Goal: Task Accomplishment & Management: Manage account settings

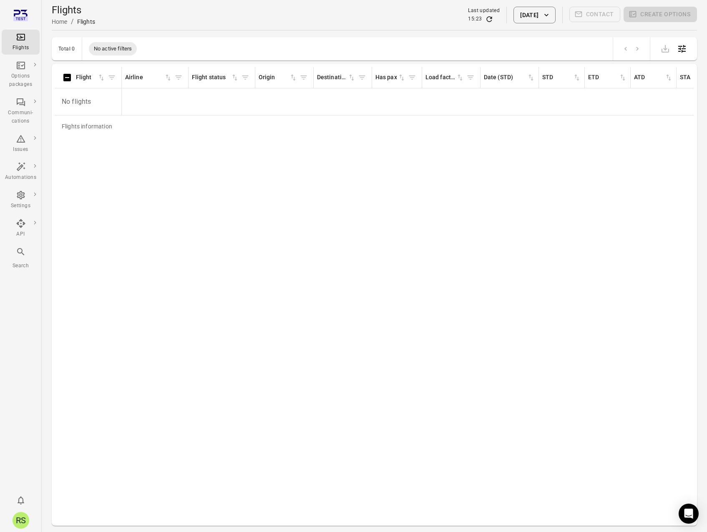
click at [485, 19] on icon "Refresh data" at bounding box center [489, 19] width 8 height 8
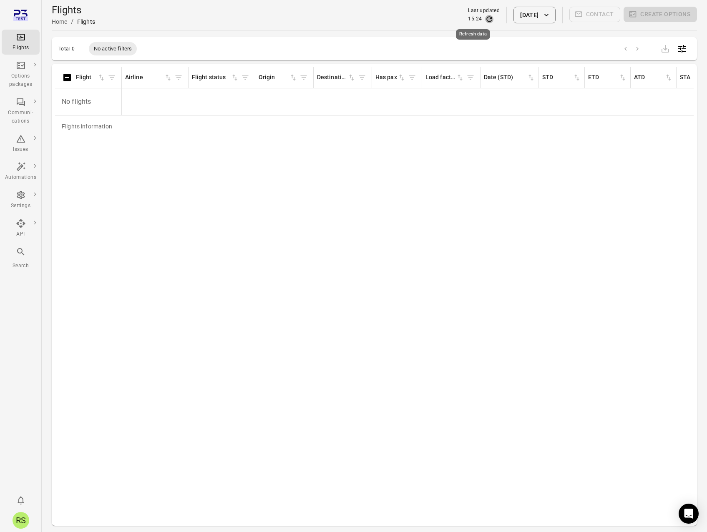
click at [485, 19] on icon "Refresh data" at bounding box center [489, 19] width 8 height 8
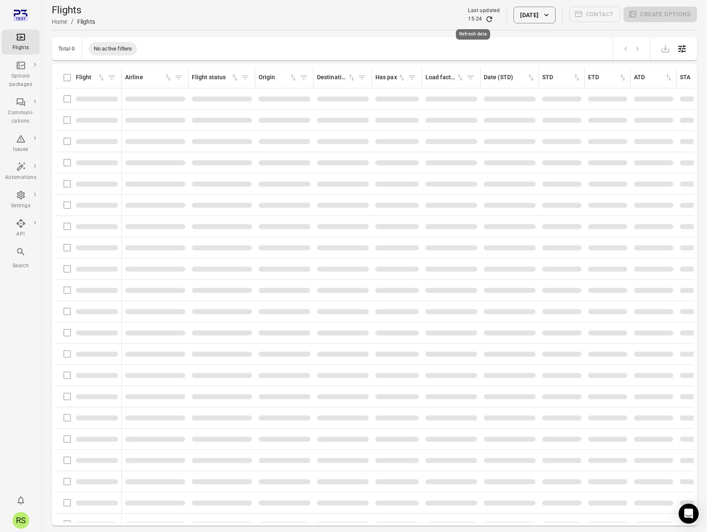
click at [485, 19] on icon "Refresh data" at bounding box center [489, 19] width 8 height 8
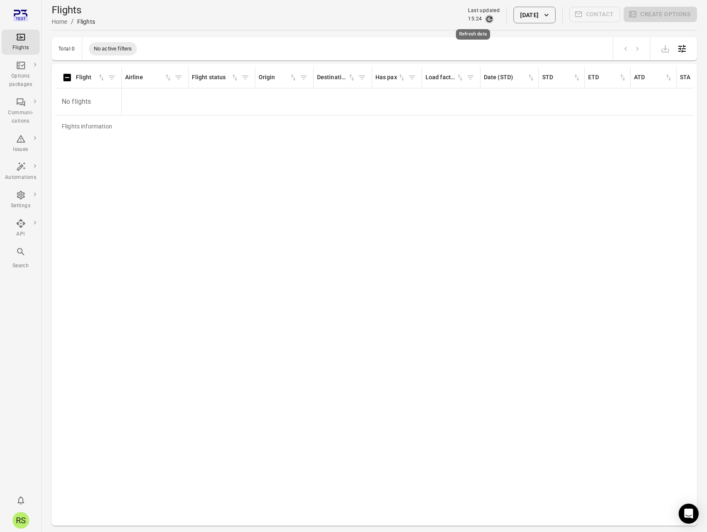
click at [485, 19] on icon "Refresh data" at bounding box center [489, 19] width 8 height 8
click at [183, 301] on div "Flights information Flight Airline Flight status Origin Destination Has pax Loa…" at bounding box center [374, 295] width 639 height 456
click at [203, 280] on div "Flights information Flight Airline Flight status Origin Destination Has pax Loa…" at bounding box center [374, 295] width 639 height 456
click at [376, 180] on div "Flights information Flight Airline Flight status Origin Destination Has pax Loa…" at bounding box center [374, 295] width 639 height 456
click at [173, 240] on div "Flights information Flight Airline Flight status Origin Destination Has pax Loa…" at bounding box center [374, 295] width 639 height 456
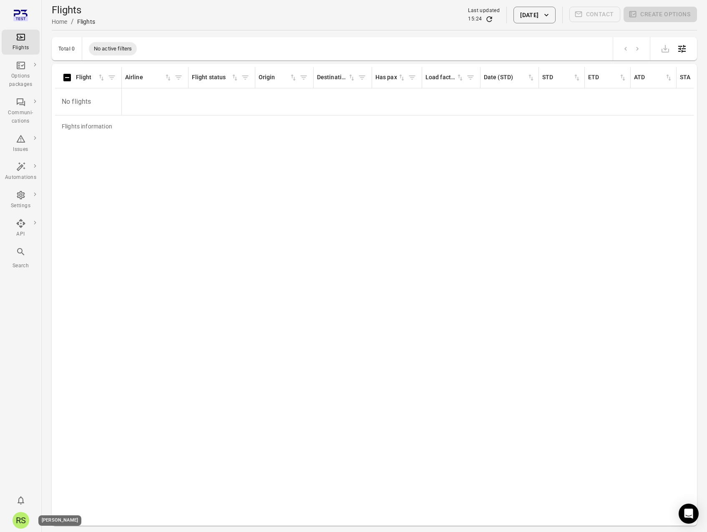
click at [22, 522] on div "RS" at bounding box center [21, 520] width 17 height 17
click at [54, 502] on link "Personal settings" at bounding box center [64, 502] width 63 height 15
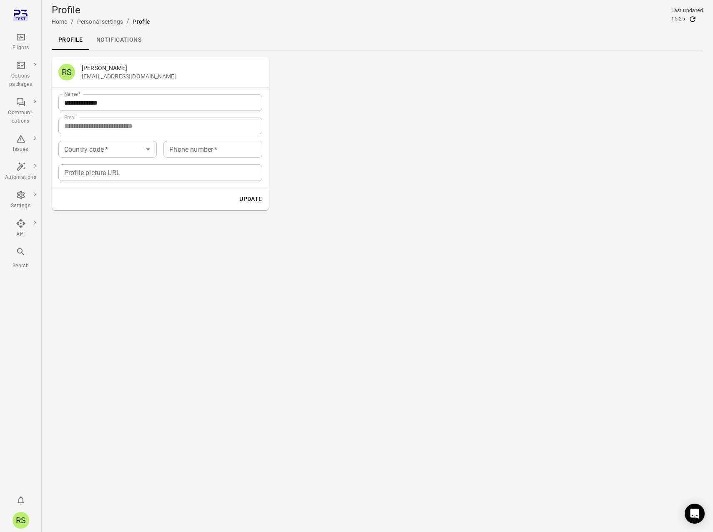
click at [237, 321] on main "**********" at bounding box center [378, 266] width 672 height 532
click at [17, 40] on icon "Main navigation" at bounding box center [21, 37] width 8 height 7
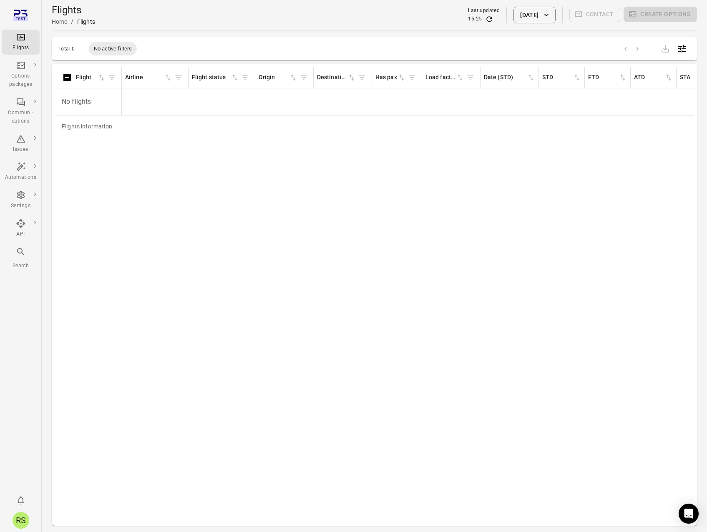
click at [521, 14] on button "[DATE]" at bounding box center [535, 15] width 42 height 17
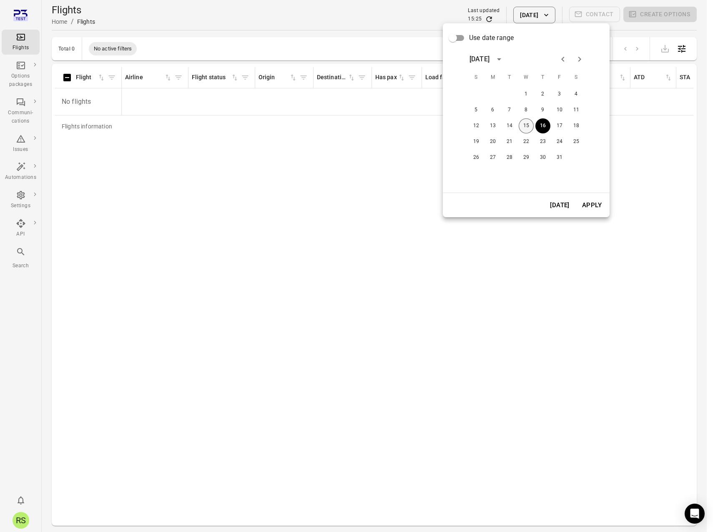
click at [527, 126] on button "15" at bounding box center [526, 125] width 15 height 15
click at [590, 201] on button "Apply" at bounding box center [592, 206] width 29 height 18
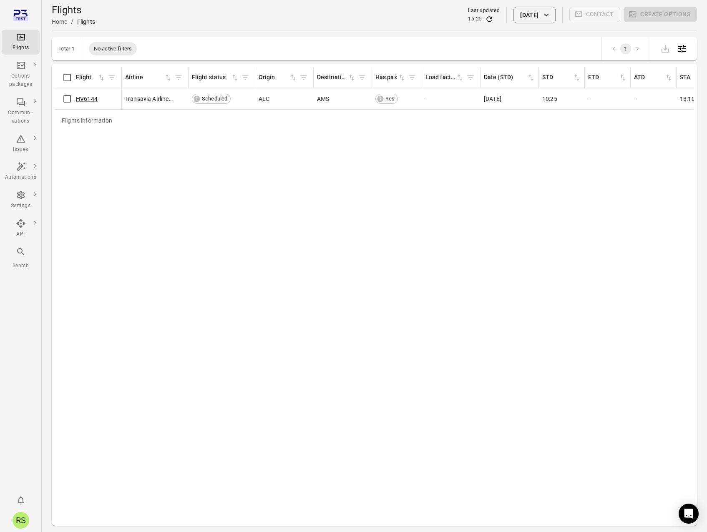
click at [231, 21] on div "Flights Home / Flights Last updated 15:25 [DATE] Contact Create options" at bounding box center [374, 14] width 645 height 23
click at [527, 15] on button "[DATE]" at bounding box center [535, 15] width 42 height 17
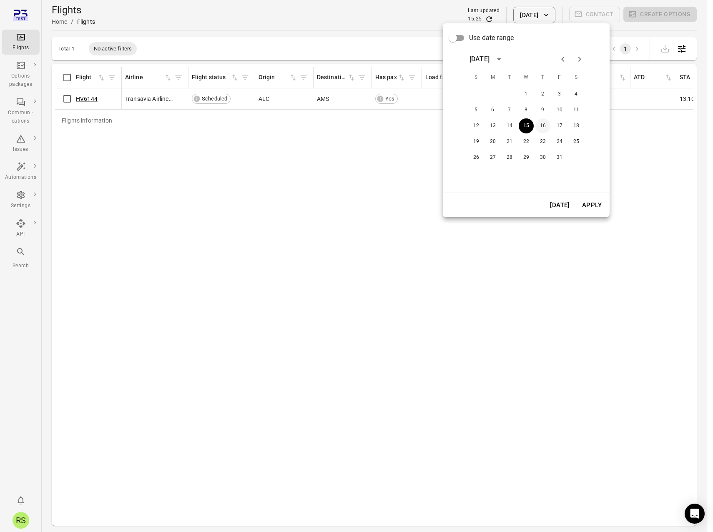
click at [546, 125] on button "16" at bounding box center [543, 125] width 15 height 15
click at [597, 200] on button "Apply" at bounding box center [592, 206] width 29 height 18
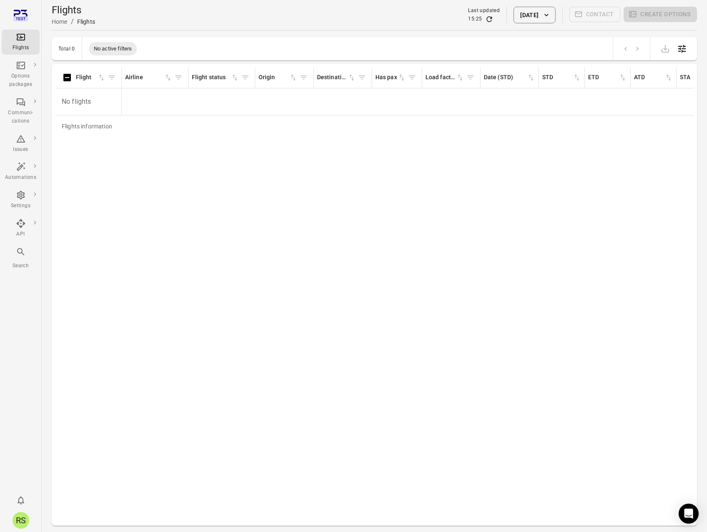
click at [311, 21] on div "Flights Home / Flights Last updated 15:25 [DATE] Contact Create options" at bounding box center [374, 14] width 645 height 23
click at [134, 230] on div "Flights information Flight Airline Flight status Origin Destination Has pax Loa…" at bounding box center [374, 295] width 639 height 456
click at [71, 247] on link "Members" at bounding box center [70, 246] width 63 height 15
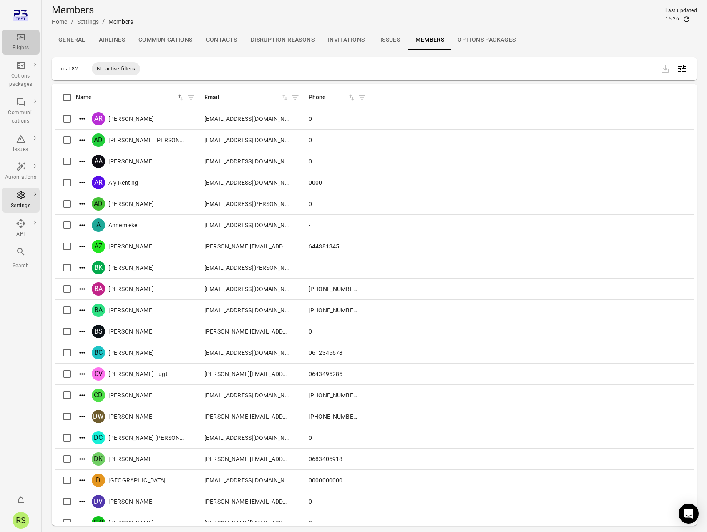
click at [16, 33] on icon "Main navigation" at bounding box center [21, 37] width 10 height 10
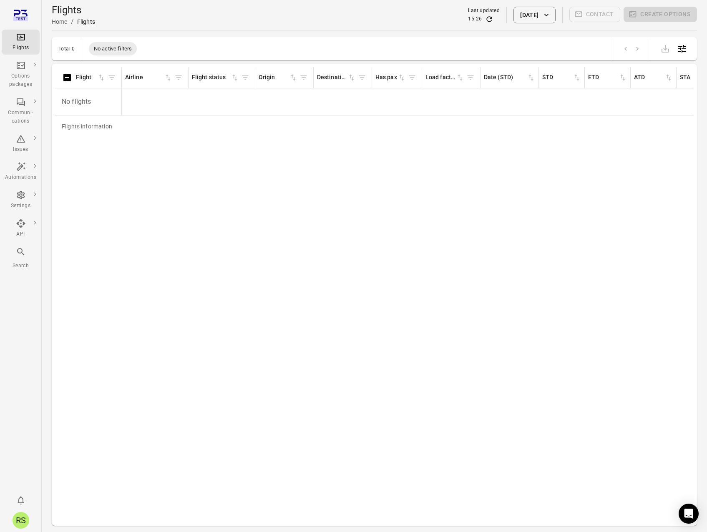
click at [176, 6] on div "Flights Home / Flights Last updated 15:26 [DATE] Contact Create options" at bounding box center [374, 14] width 645 height 23
click at [485, 19] on icon "Refresh data" at bounding box center [489, 19] width 8 height 8
click at [331, 18] on div "Flights Home / Flights Last updated 15:27 [DATE] Contact Create options" at bounding box center [374, 14] width 645 height 23
click at [23, 198] on icon "Main navigation" at bounding box center [21, 195] width 8 height 8
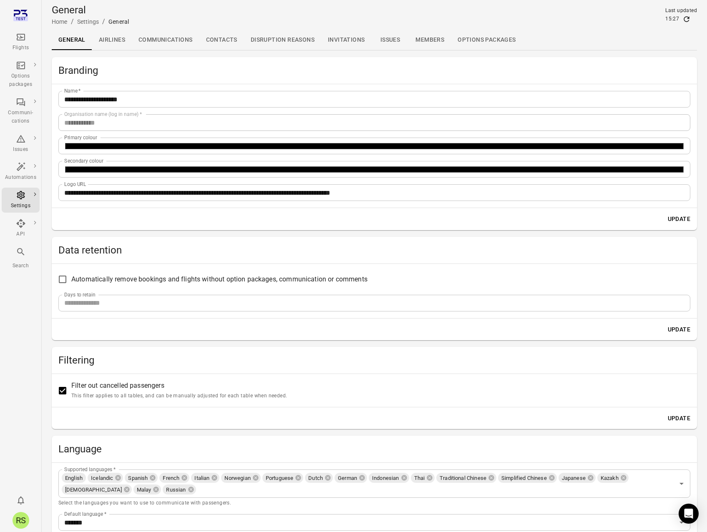
click at [421, 41] on link "Members" at bounding box center [430, 40] width 42 height 20
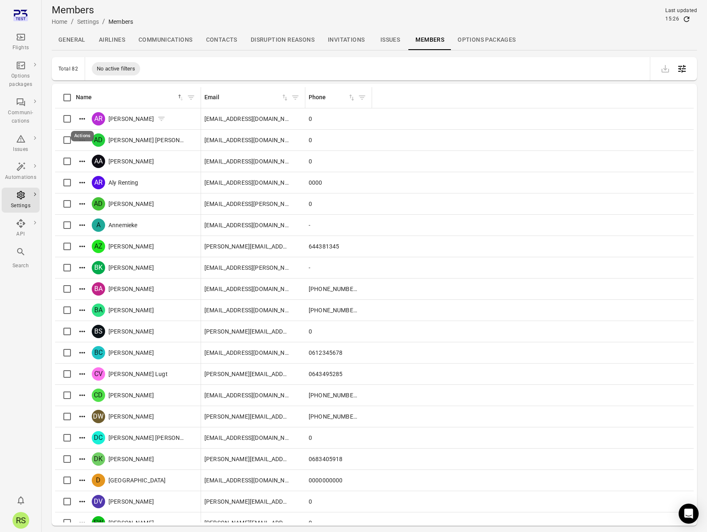
click at [84, 116] on icon "Actions" at bounding box center [82, 119] width 8 height 8
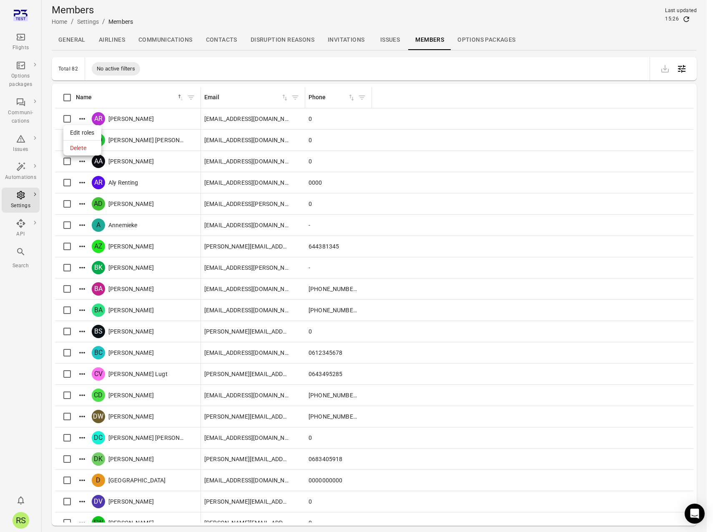
click at [214, 66] on div at bounding box center [356, 266] width 713 height 532
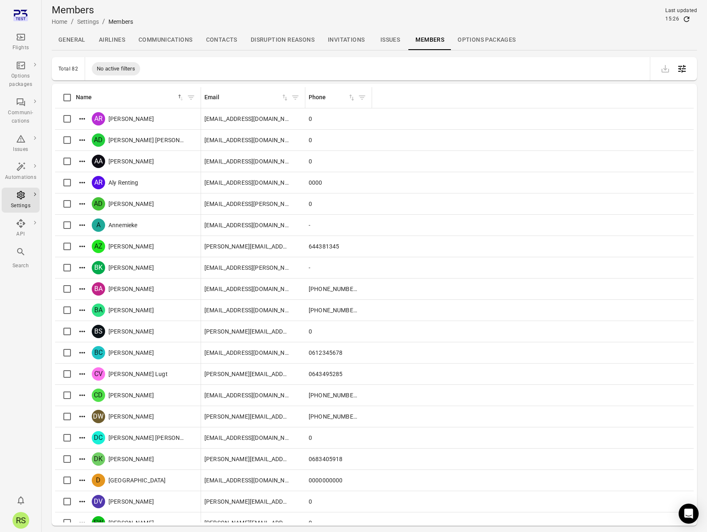
click at [581, 57] on div "Total 82 No active filters" at bounding box center [374, 68] width 645 height 23
click at [577, 28] on div "Members Home / Settings / Members Last updated 15:26" at bounding box center [374, 15] width 645 height 30
click at [294, 66] on div "Total 82 No active filters" at bounding box center [374, 68] width 645 height 23
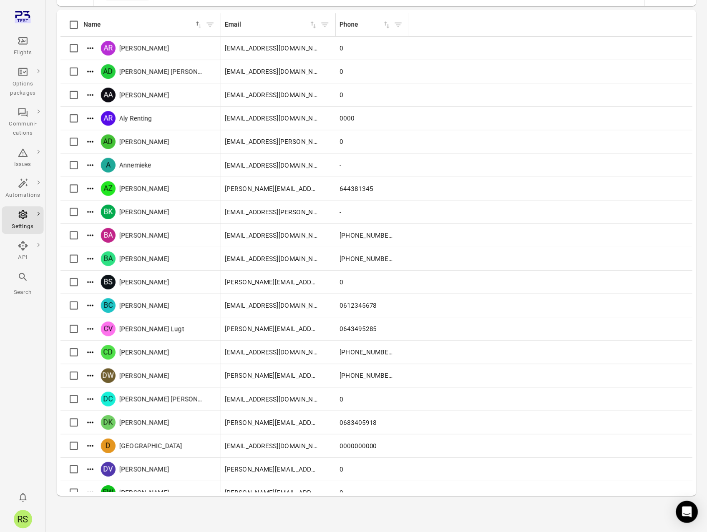
scroll to position [27, 0]
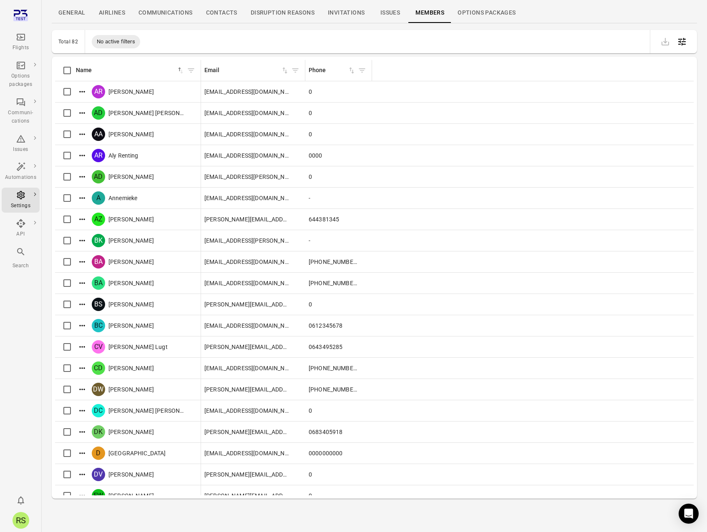
click at [687, 40] on button "Open table configuration" at bounding box center [682, 41] width 17 height 17
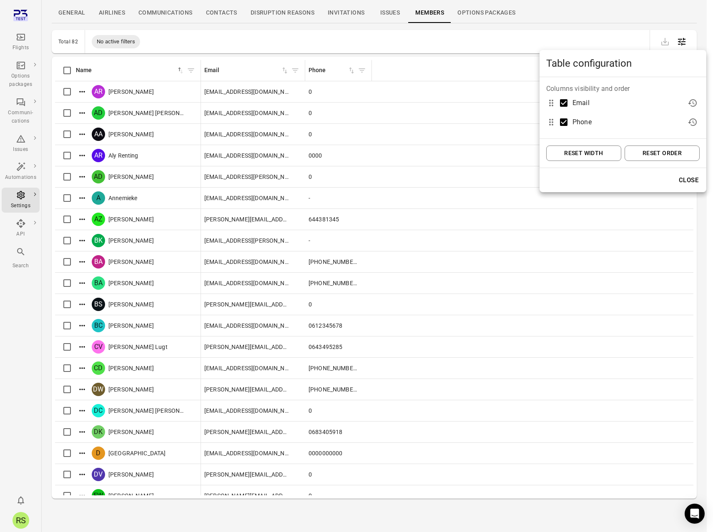
click at [624, 11] on div at bounding box center [356, 266] width 713 height 532
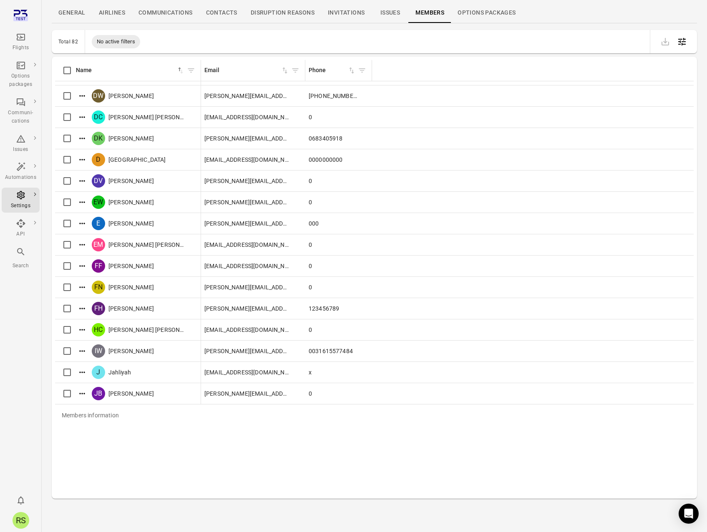
scroll to position [0, 0]
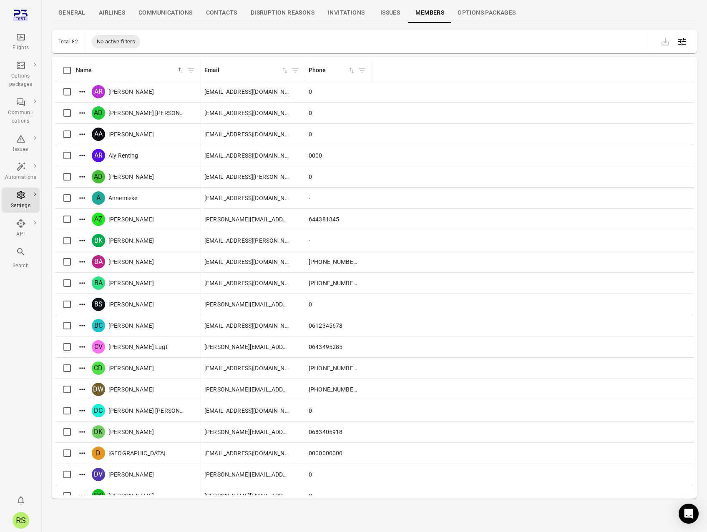
click at [439, 40] on div "Total 82 No active filters" at bounding box center [374, 41] width 645 height 23
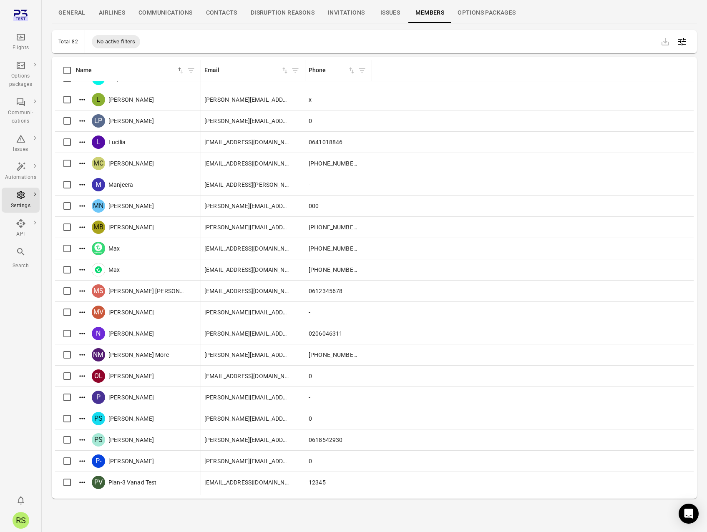
scroll to position [876, 0]
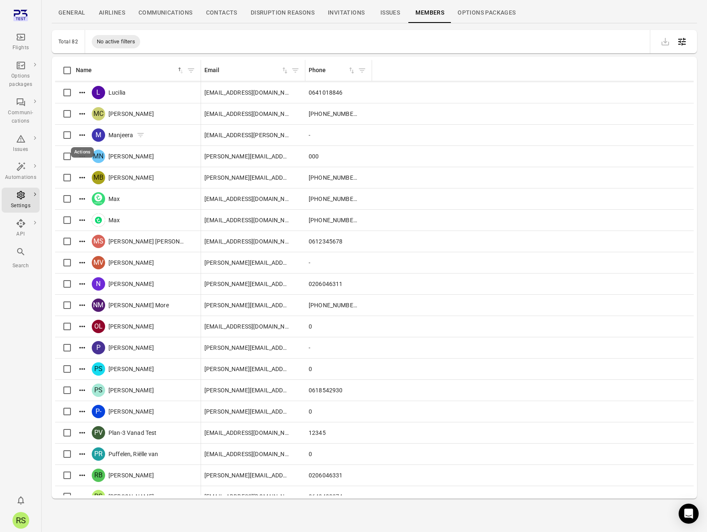
click at [86, 137] on icon "Actions" at bounding box center [82, 135] width 8 height 8
click at [92, 163] on span "Delete" at bounding box center [82, 164] width 25 height 8
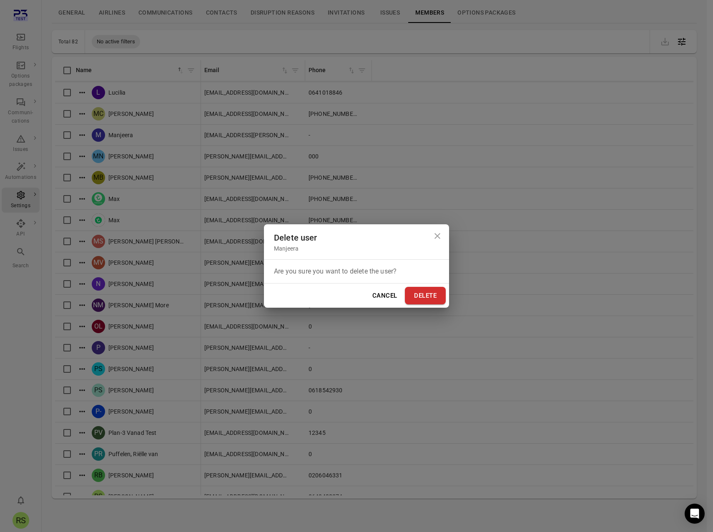
click at [431, 296] on button "Delete" at bounding box center [425, 296] width 41 height 18
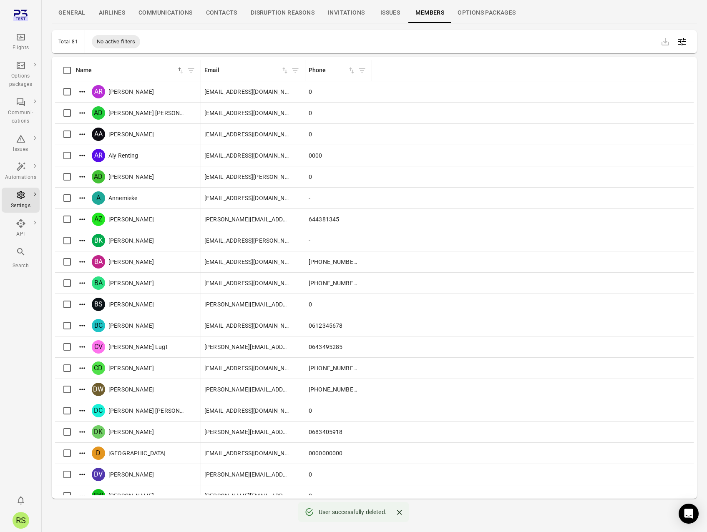
click at [21, 13] on icon "Main navigation" at bounding box center [20, 15] width 15 height 15
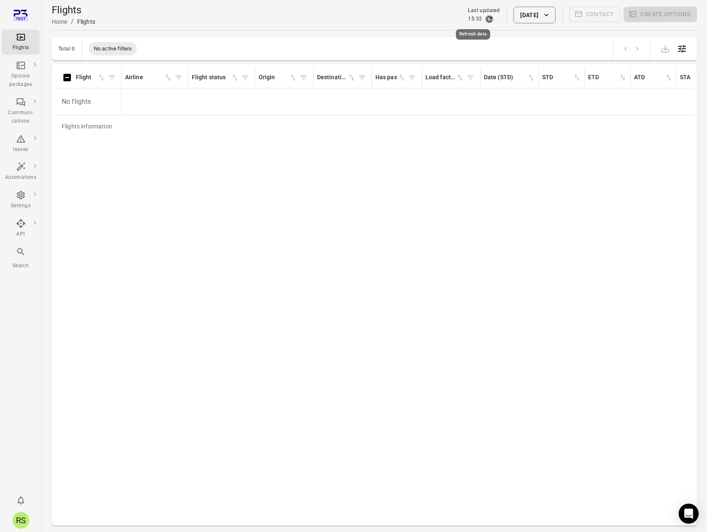
click at [487, 17] on icon "Refresh data" at bounding box center [489, 18] width 5 height 5
click at [485, 17] on icon "Refresh data" at bounding box center [489, 19] width 8 height 8
click at [485, 21] on icon "Refresh data" at bounding box center [489, 19] width 8 height 8
